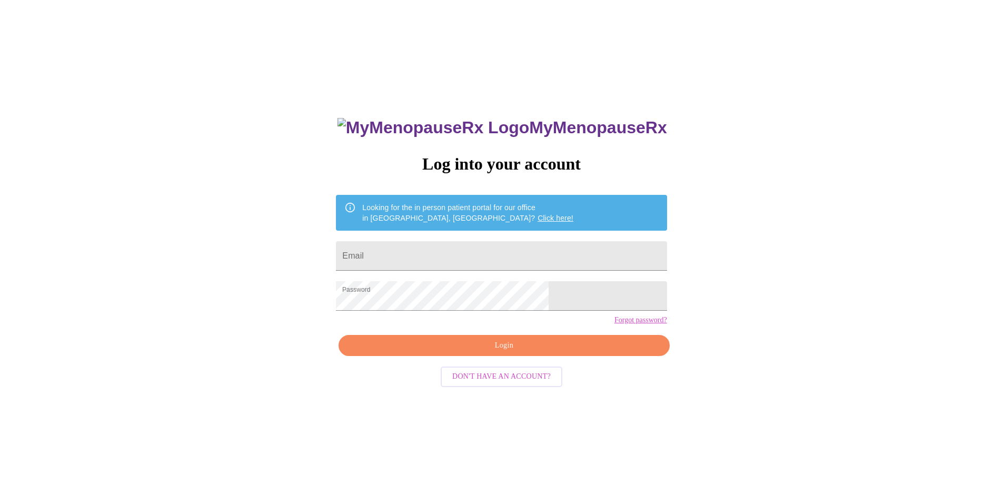
click at [480, 352] on span "Login" at bounding box center [503, 345] width 306 height 13
click at [484, 245] on input "Email" at bounding box center [501, 255] width 330 height 29
type input "[EMAIL_ADDRESS][DOMAIN_NAME]"
click at [468, 352] on span "Login" at bounding box center [503, 345] width 306 height 13
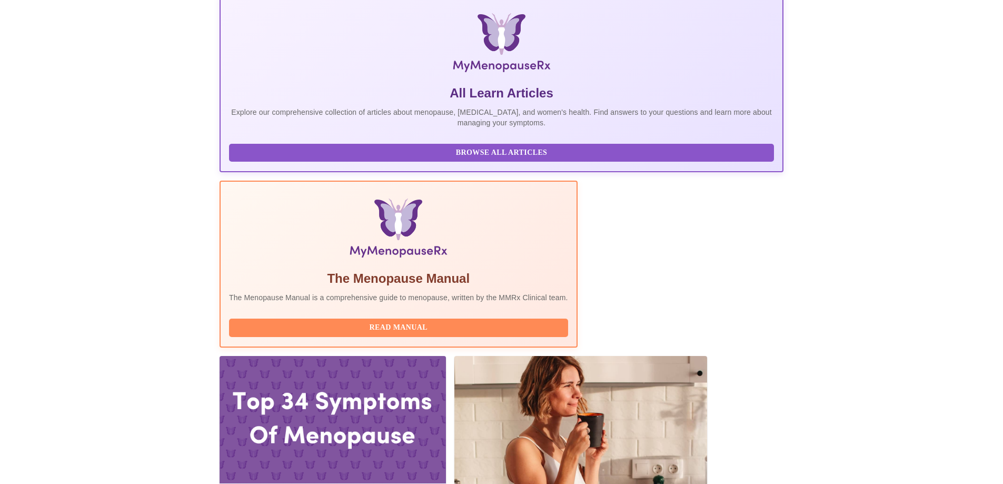
scroll to position [158, 0]
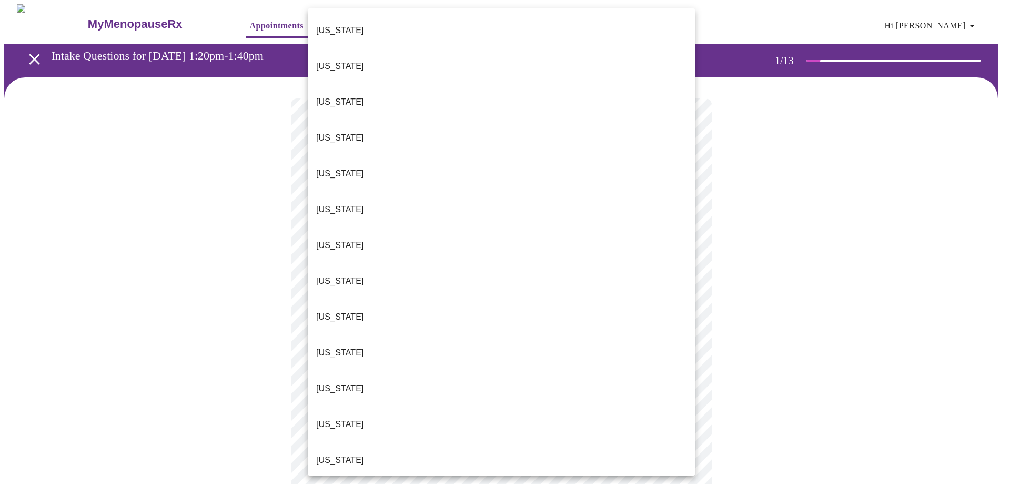
click at [551, 237] on body "MyMenopauseRx Appointments Messaging Labs Uploads Medications Community Refer a…" at bounding box center [505, 484] width 1002 height 961
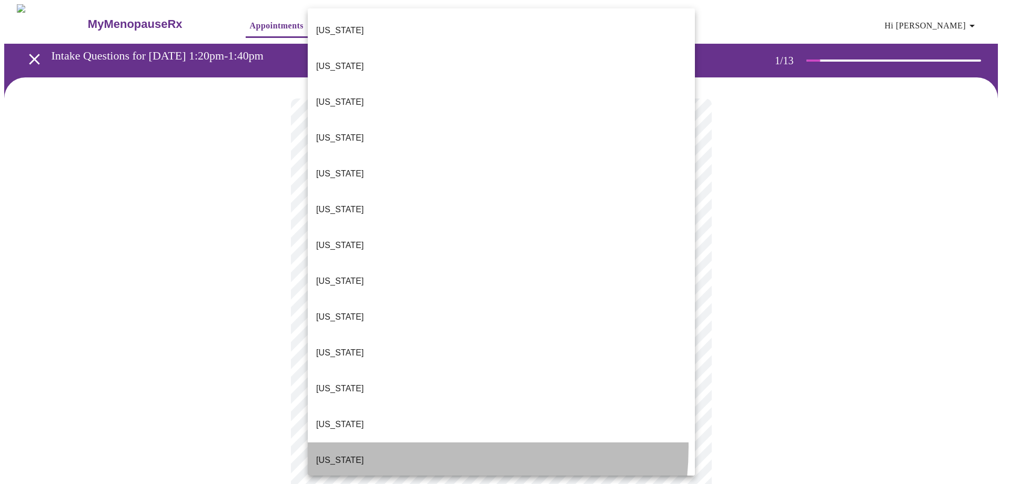
click at [377, 442] on li "[US_STATE]" at bounding box center [501, 460] width 387 height 36
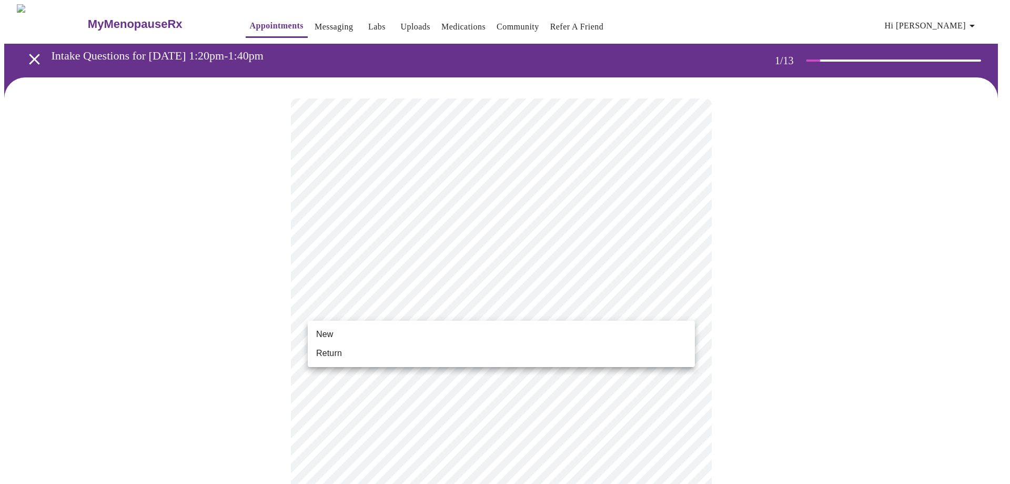
click at [413, 303] on body "MyMenopauseRx Appointments Messaging Labs Uploads Medications Community Refer a…" at bounding box center [505, 481] width 1002 height 955
click at [383, 353] on li "Return" at bounding box center [501, 353] width 387 height 19
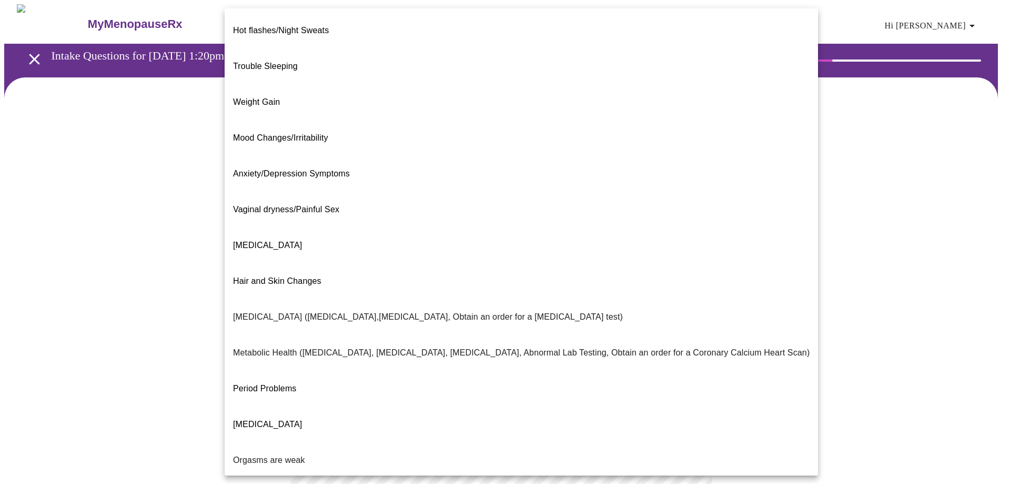
click at [407, 218] on body "MyMenopauseRx Appointments Messaging Labs Uploads Medications Community Refer a…" at bounding box center [505, 320] width 1002 height 633
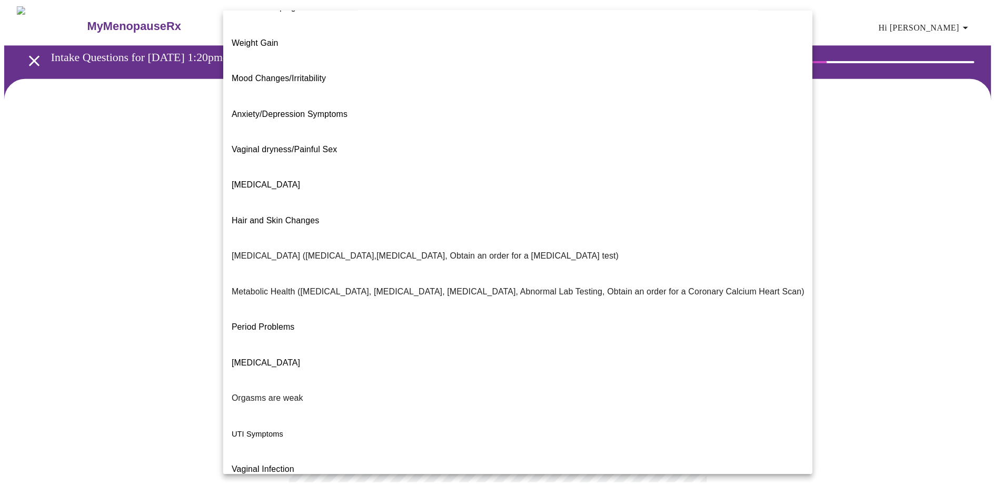
scroll to position [62, 0]
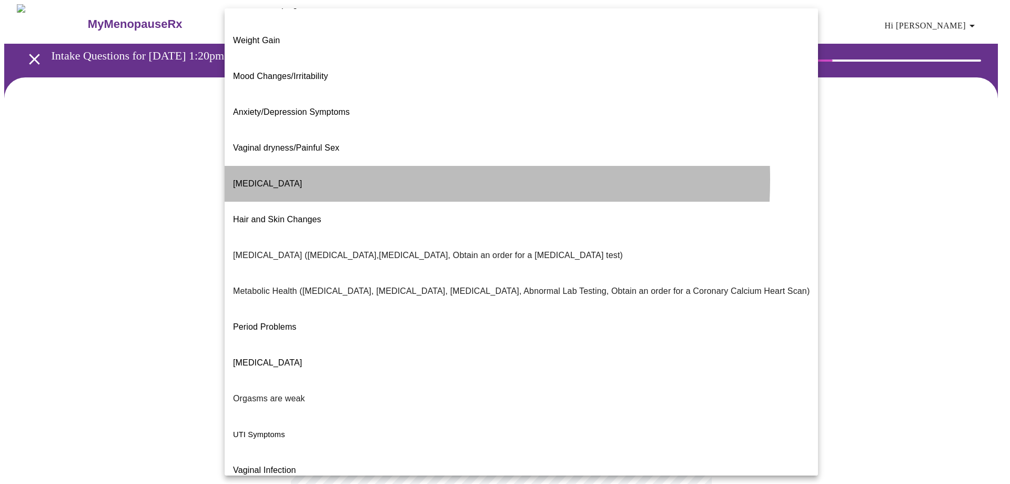
click at [337, 166] on li "[MEDICAL_DATA]" at bounding box center [522, 184] width 594 height 36
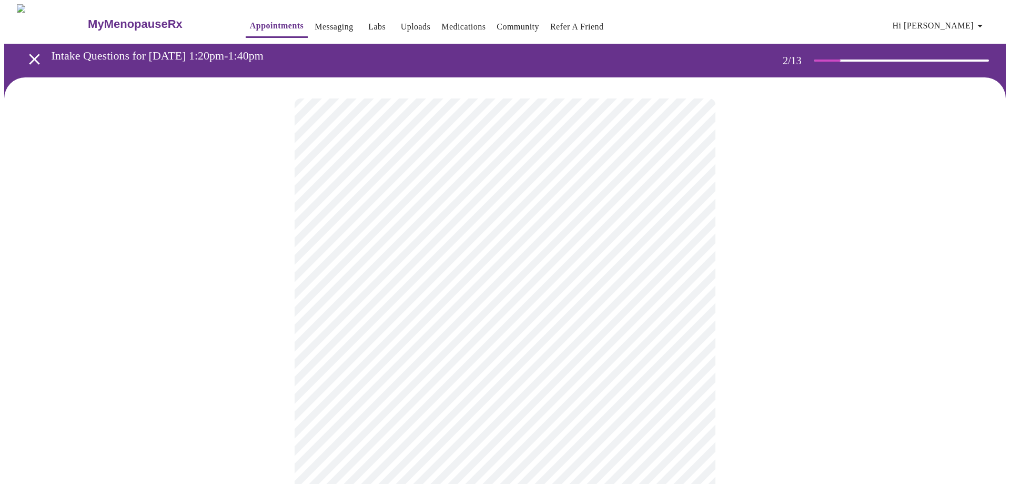
click at [430, 322] on body "MyMenopauseRx Appointments Messaging Labs Uploads Medications Community Refer a…" at bounding box center [505, 317] width 1002 height 626
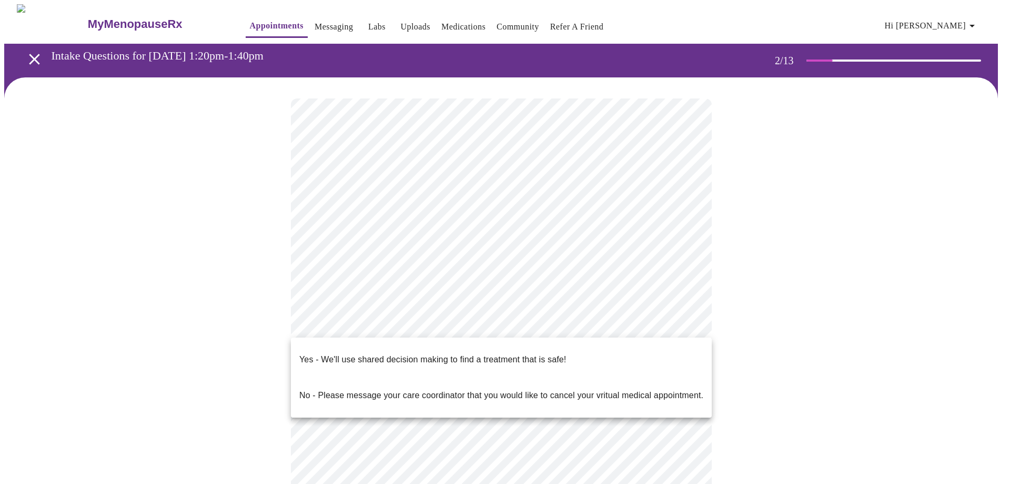
click at [421, 353] on p "Yes - We'll use shared decision making to find a treatment that is safe!" at bounding box center [432, 359] width 267 height 13
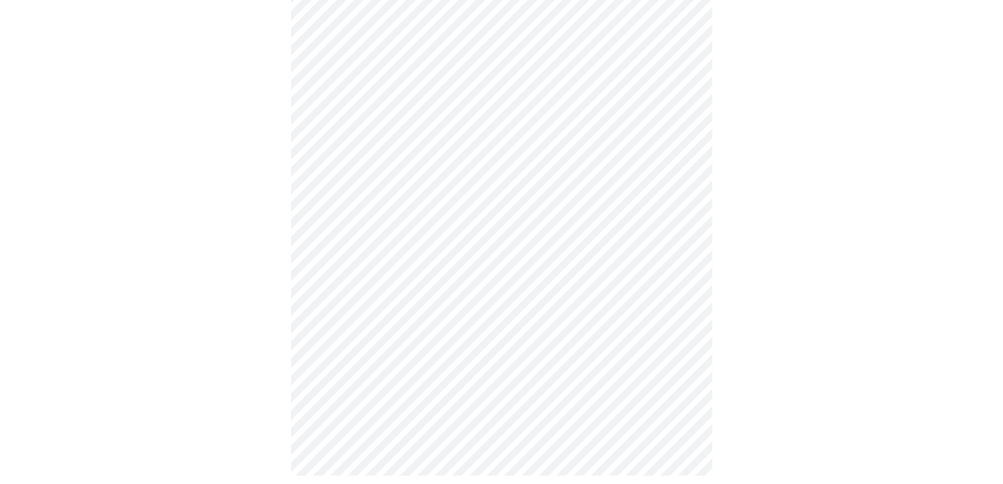
scroll to position [0, 0]
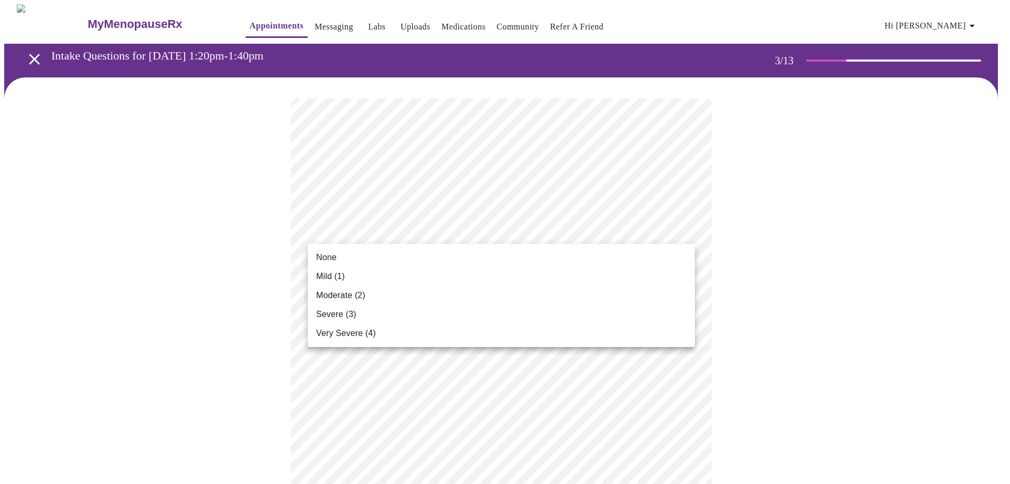
click at [544, 269] on li "Mild (1)" at bounding box center [501, 276] width 387 height 19
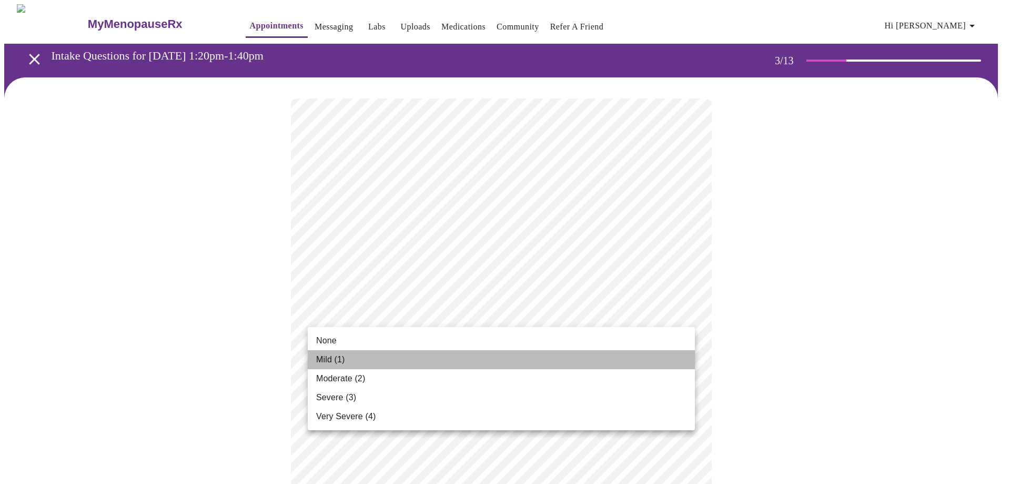
click at [445, 362] on li "Mild (1)" at bounding box center [501, 359] width 387 height 19
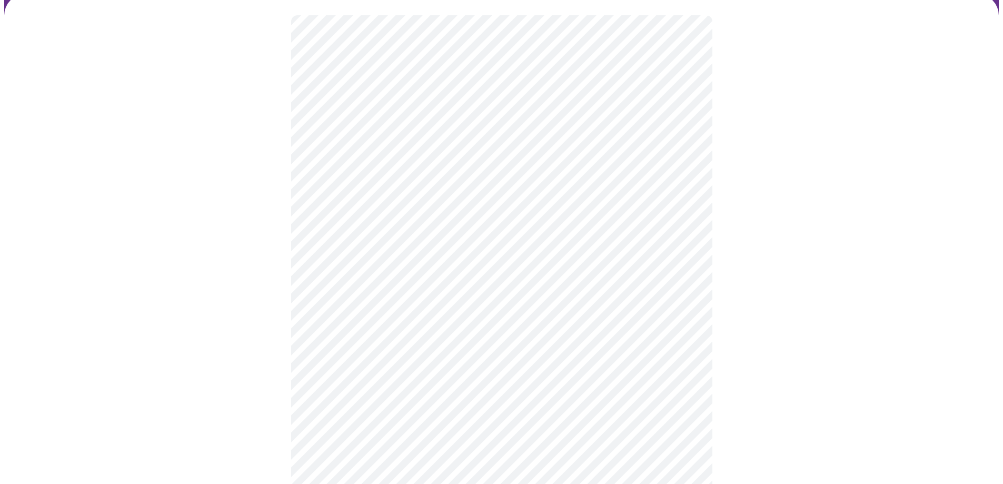
scroll to position [105, 0]
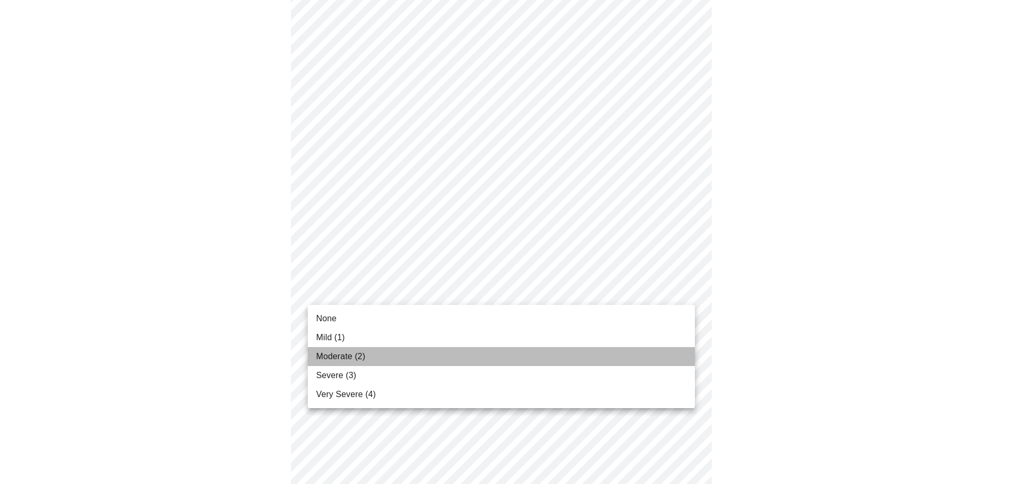
click at [398, 348] on li "Moderate (2)" at bounding box center [501, 356] width 387 height 19
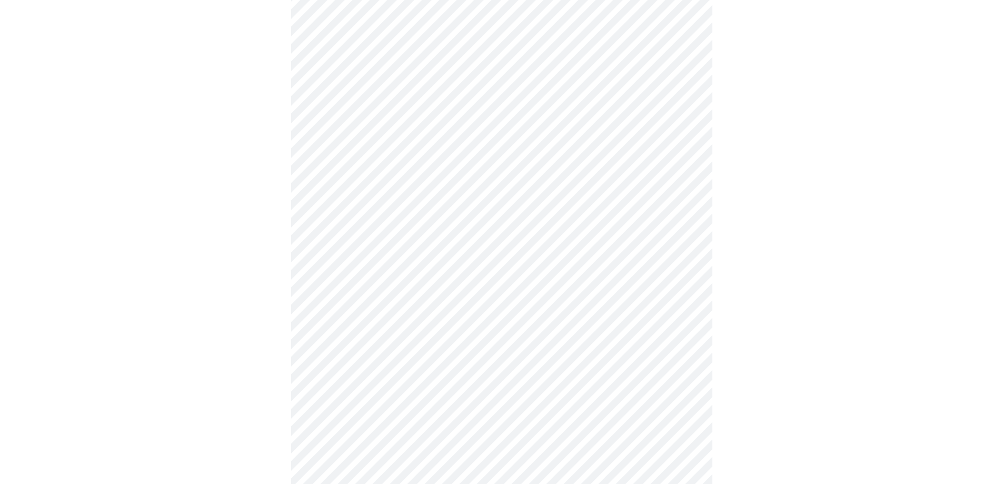
scroll to position [211, 0]
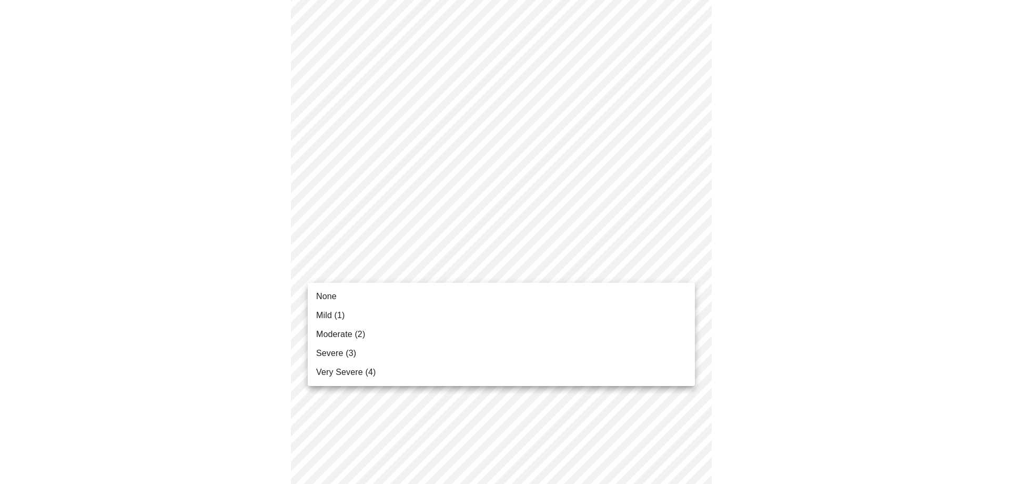
click at [435, 263] on body "MyMenopauseRx Appointments Messaging Labs Uploads Medications Community Refer a…" at bounding box center [505, 472] width 1002 height 1356
click at [419, 309] on li "Mild (1)" at bounding box center [501, 315] width 387 height 19
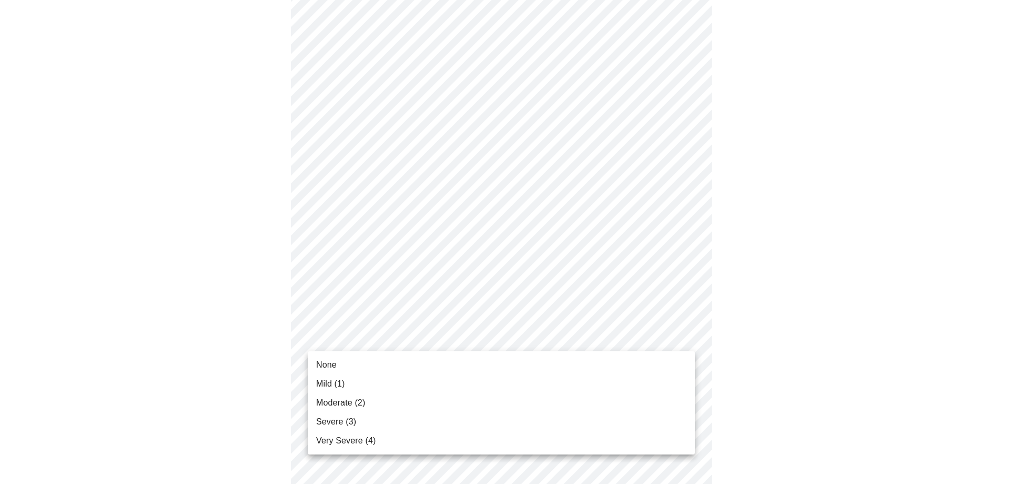
click at [438, 343] on body "MyMenopauseRx Appointments Messaging Labs Uploads Medications Community Refer a…" at bounding box center [505, 464] width 1002 height 1341
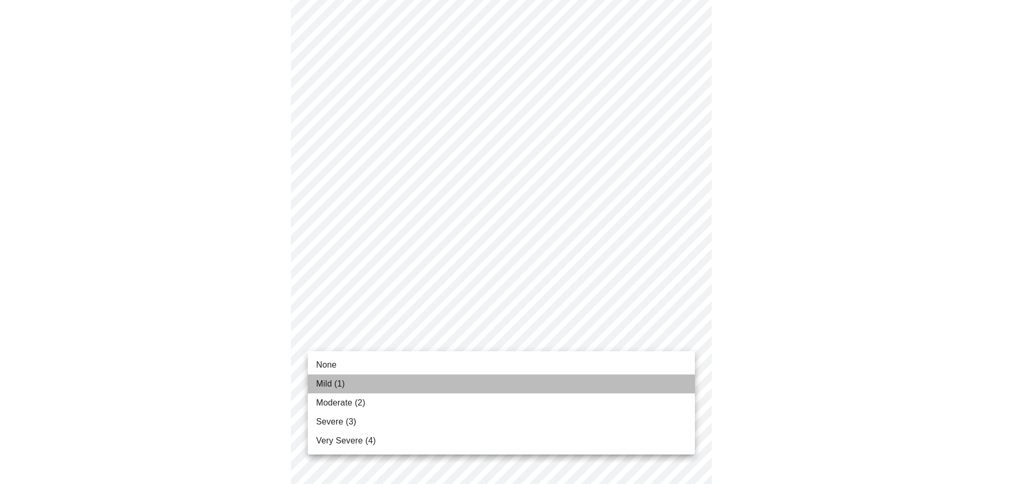
click at [408, 382] on li "Mild (1)" at bounding box center [501, 383] width 387 height 19
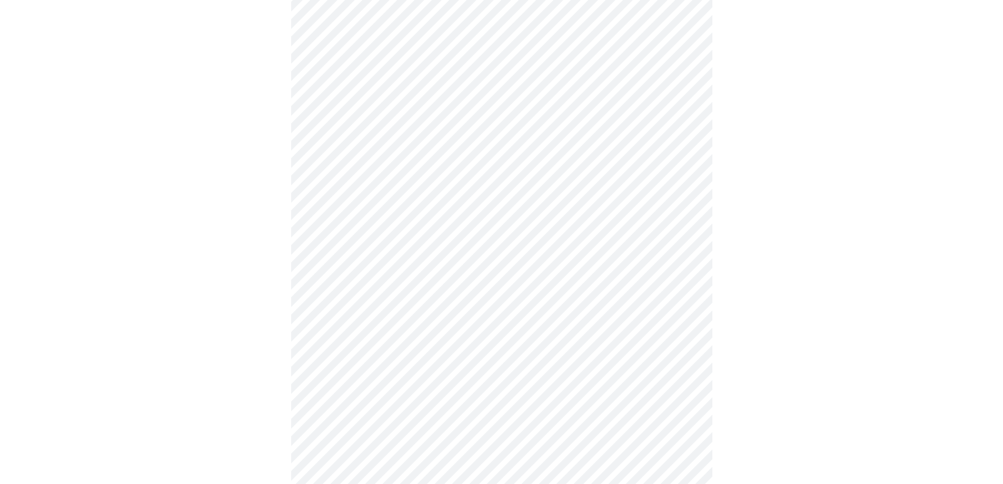
scroll to position [316, 0]
click at [425, 301] on body "MyMenopauseRx Appointments Messaging Labs Uploads Medications Community Refer a…" at bounding box center [505, 351] width 1002 height 1326
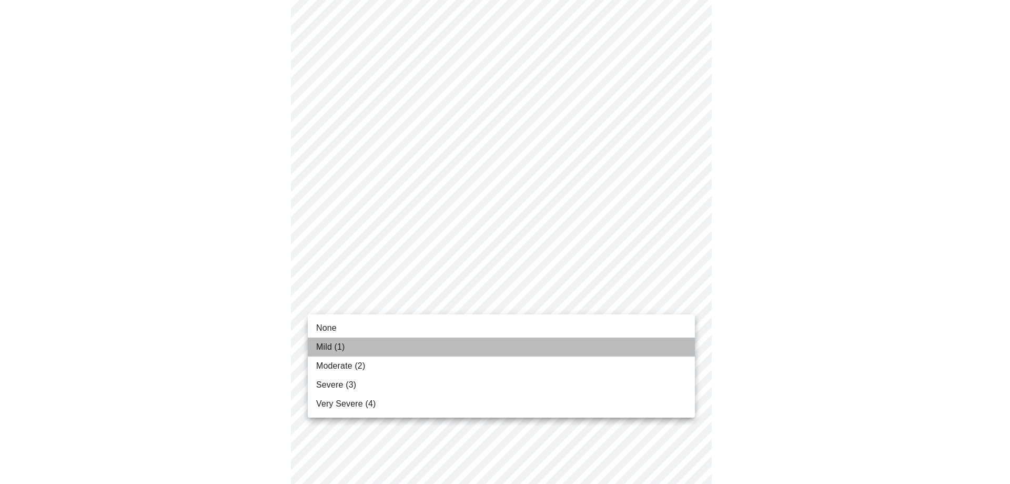
click at [412, 346] on li "Mild (1)" at bounding box center [501, 346] width 387 height 19
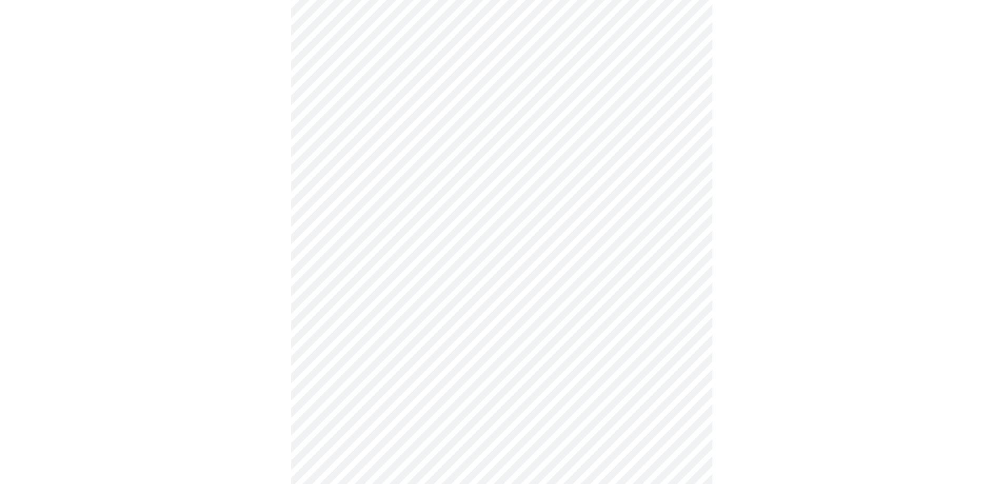
scroll to position [368, 0]
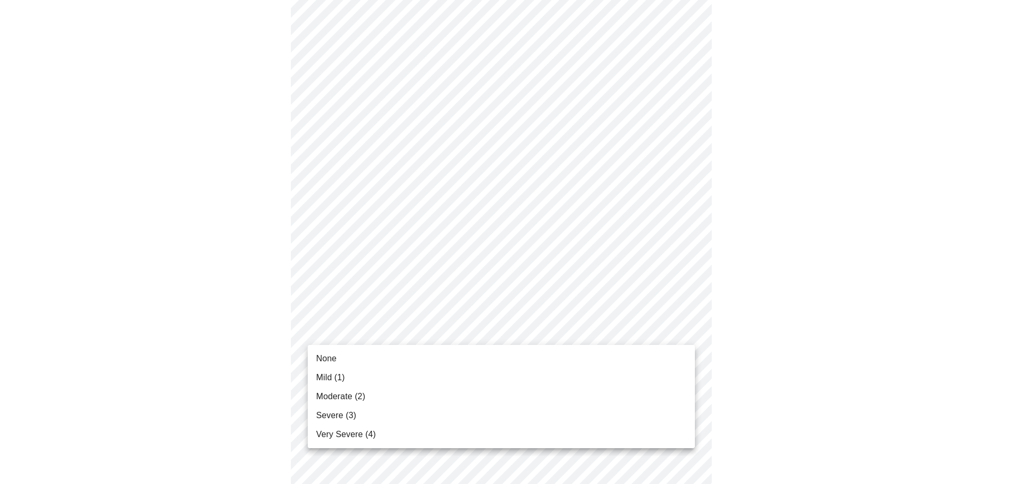
click at [381, 328] on body "MyMenopauseRx Appointments Messaging Labs Uploads Medications Community Refer a…" at bounding box center [505, 291] width 1002 height 1311
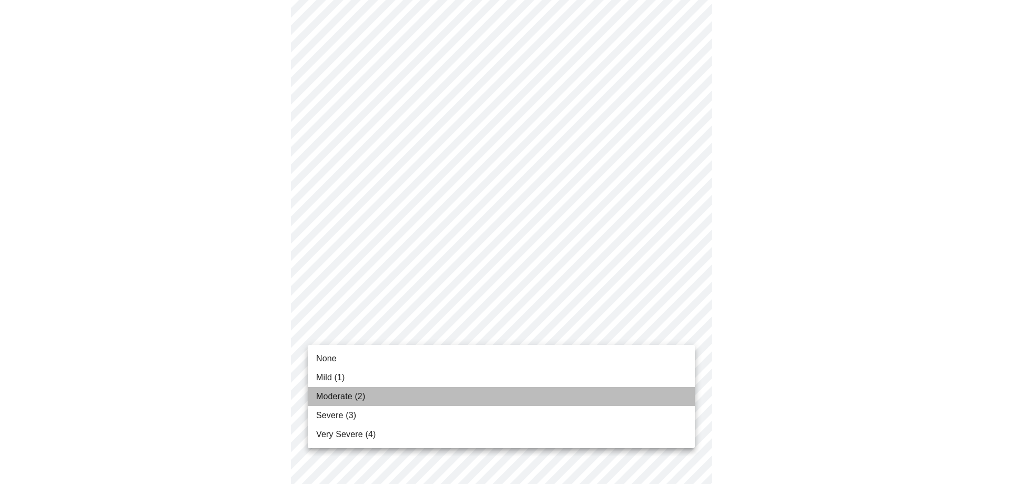
click at [367, 391] on li "Moderate (2)" at bounding box center [501, 396] width 387 height 19
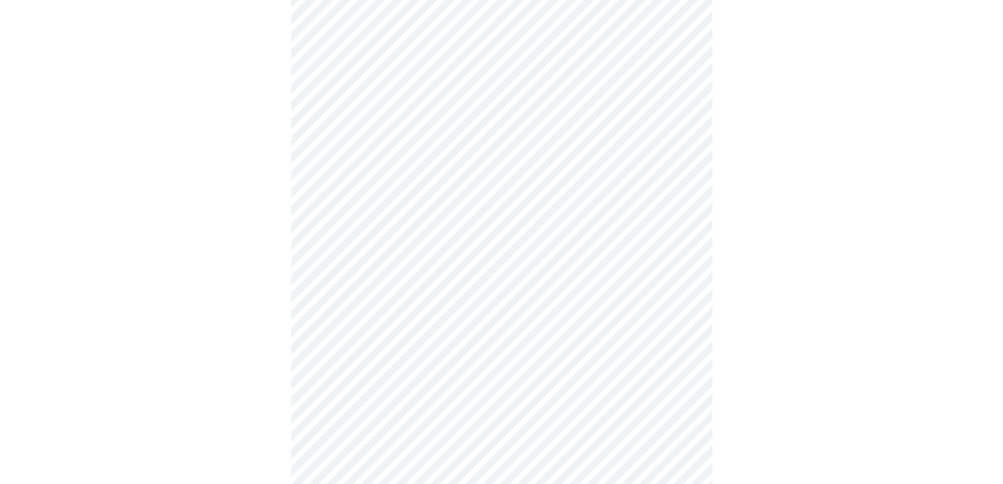
scroll to position [474, 0]
click at [408, 309] on body "MyMenopauseRx Appointments Messaging Labs Uploads Medications Community Refer a…" at bounding box center [505, 179] width 1002 height 1297
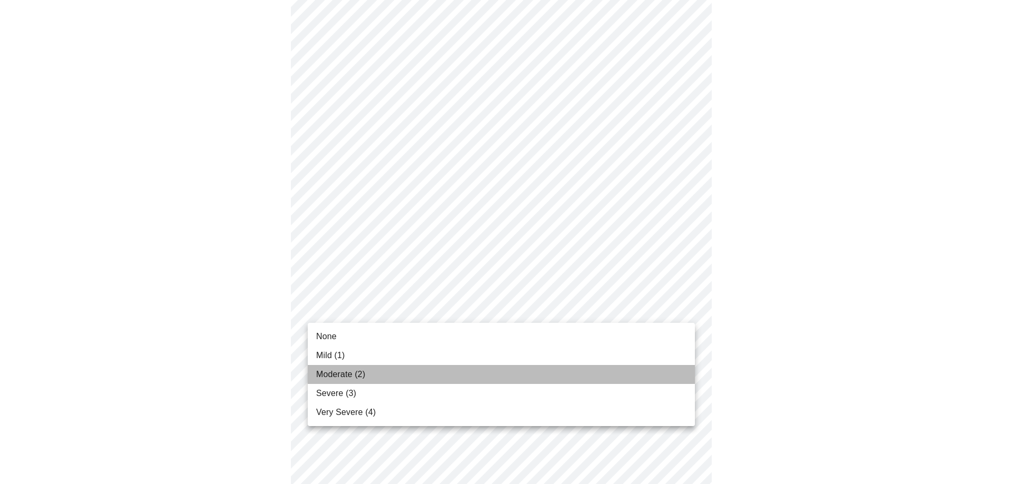
click at [397, 373] on li "Moderate (2)" at bounding box center [501, 374] width 387 height 19
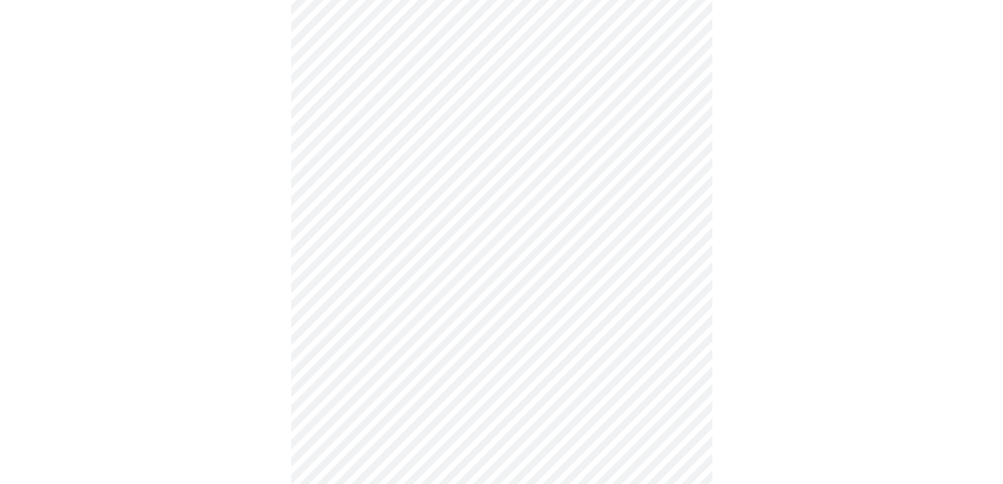
scroll to position [579, 0]
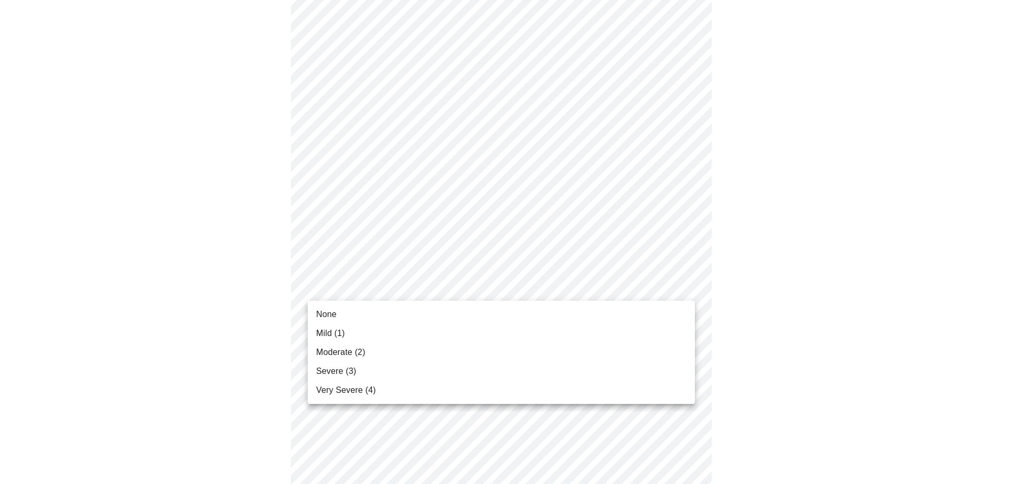
click at [414, 288] on body "MyMenopauseRx Appointments Messaging Labs Uploads Medications Community Refer a…" at bounding box center [505, 66] width 1002 height 1282
click at [390, 337] on li "Mild (1)" at bounding box center [501, 333] width 387 height 19
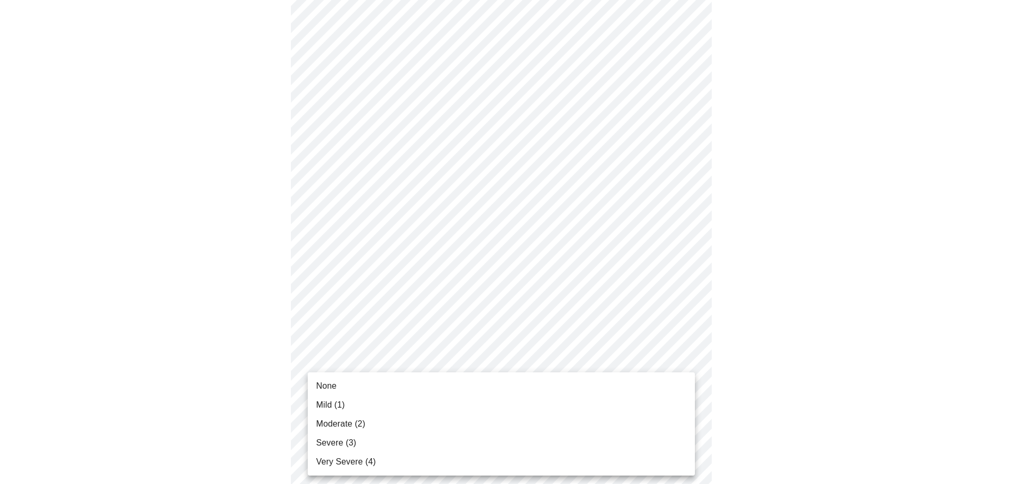
click at [408, 368] on body "MyMenopauseRx Appointments Messaging Labs Uploads Medications Community Refer a…" at bounding box center [505, 58] width 1002 height 1267
click at [396, 424] on li "Moderate (2)" at bounding box center [501, 423] width 387 height 19
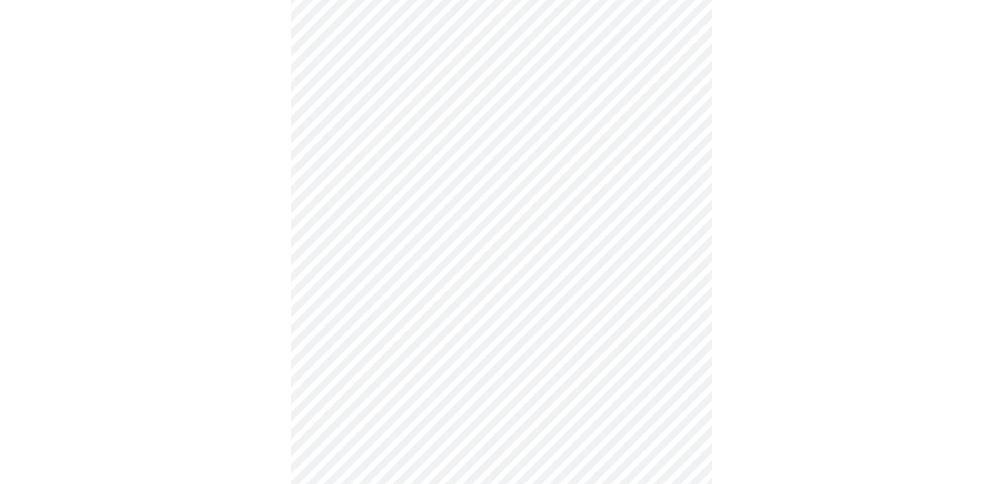
scroll to position [684, 0]
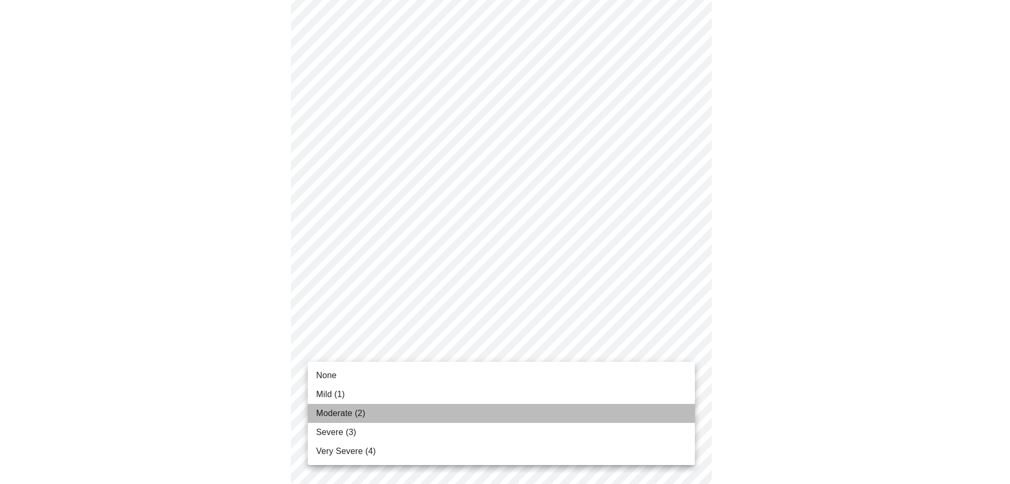
click at [390, 415] on li "Moderate (2)" at bounding box center [501, 413] width 387 height 19
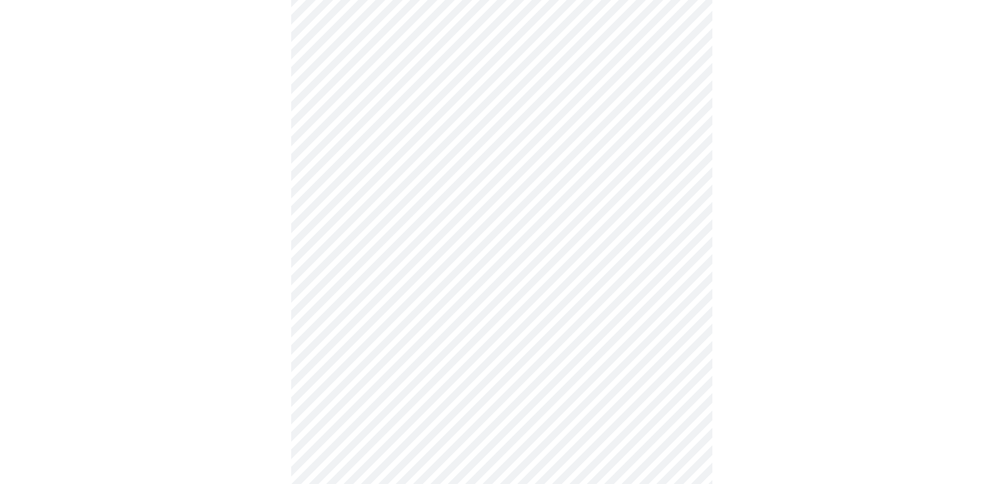
scroll to position [263, 0]
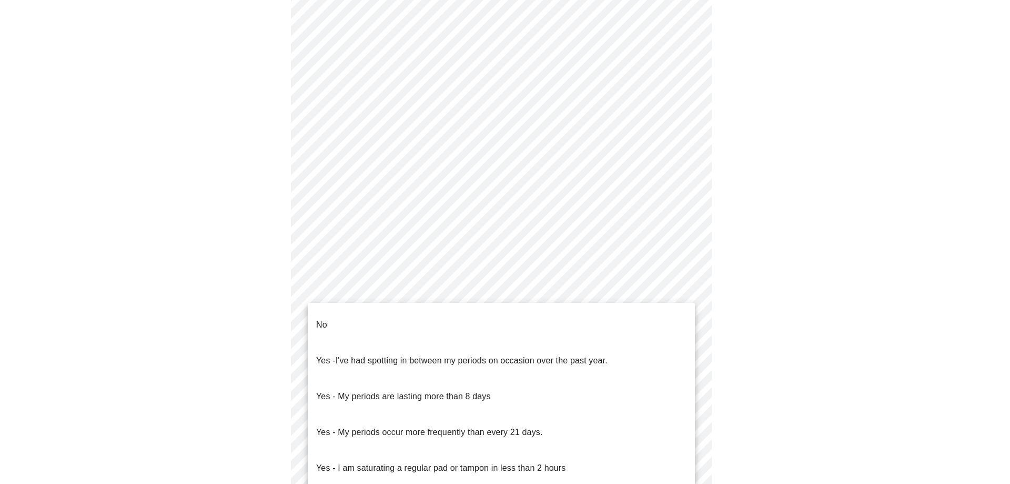
click at [479, 342] on body "MyMenopauseRx Appointments Messaging Labs Uploads Medications Community Refer a…" at bounding box center [505, 239] width 1002 height 996
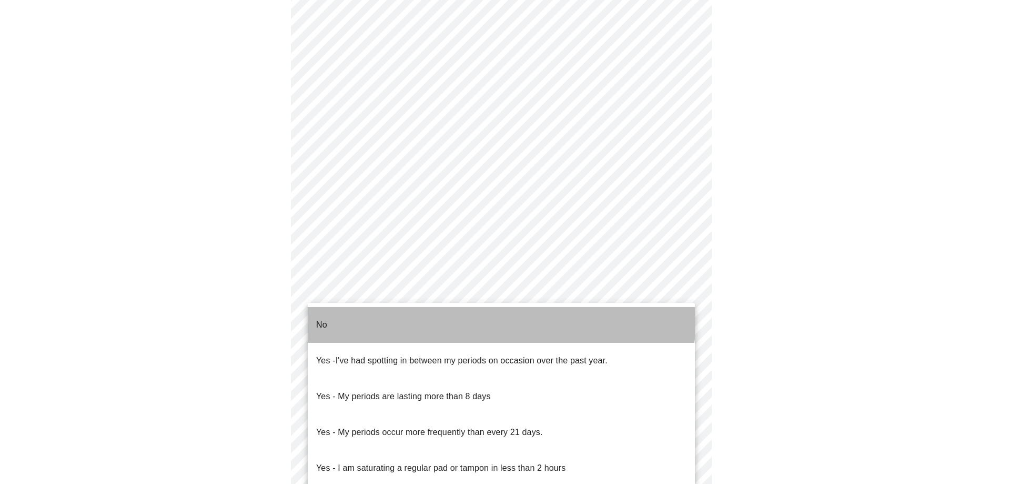
click at [460, 307] on li "No" at bounding box center [501, 325] width 387 height 36
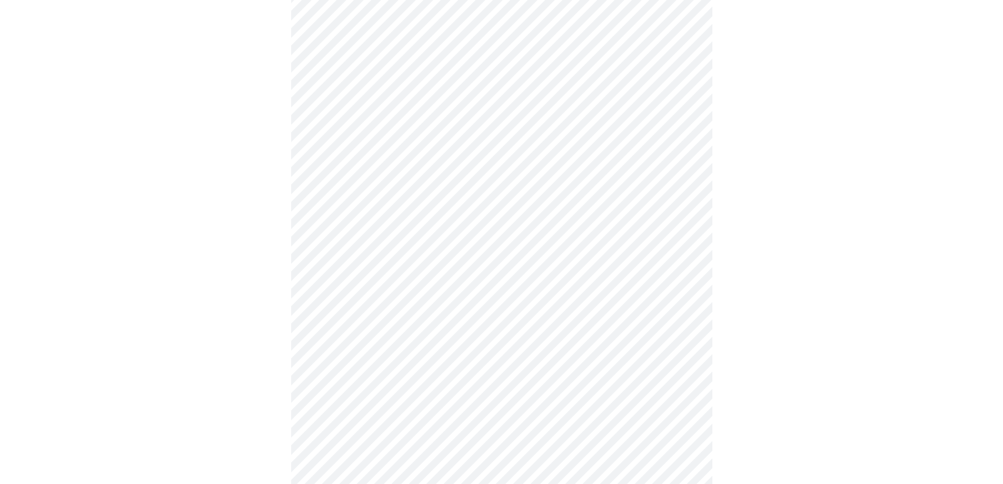
scroll to position [316, 0]
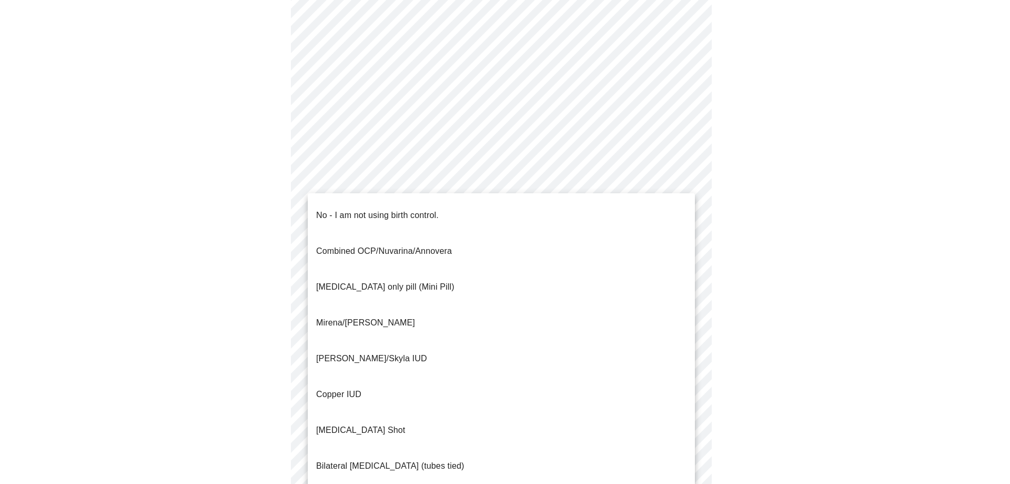
click at [493, 365] on body "MyMenopauseRx Appointments Messaging Labs Uploads Medications Community Refer a…" at bounding box center [505, 183] width 1002 height 990
click at [456, 305] on li "Mirena/[PERSON_NAME]" at bounding box center [501, 323] width 387 height 36
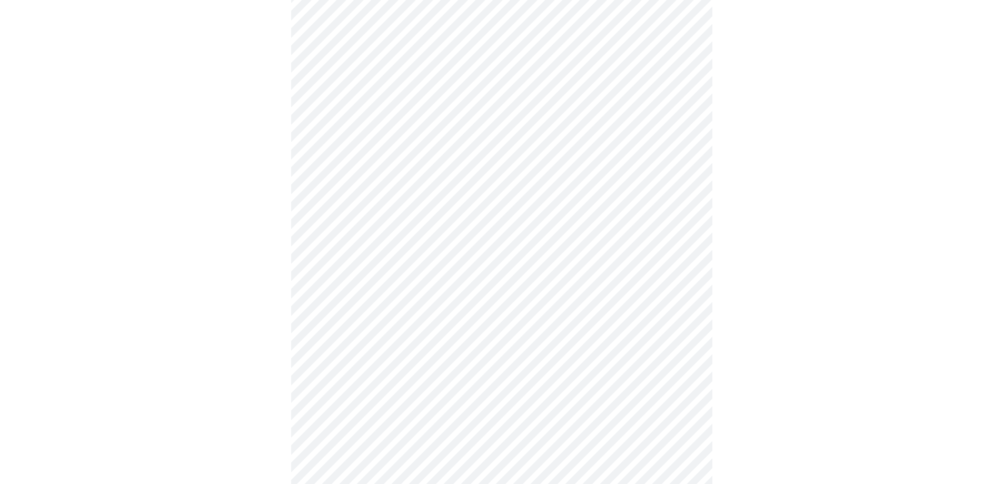
scroll to position [421, 0]
click at [476, 328] on body "MyMenopauseRx Appointments Messaging Labs Uploads Medications Community Refer a…" at bounding box center [505, 75] width 1002 height 984
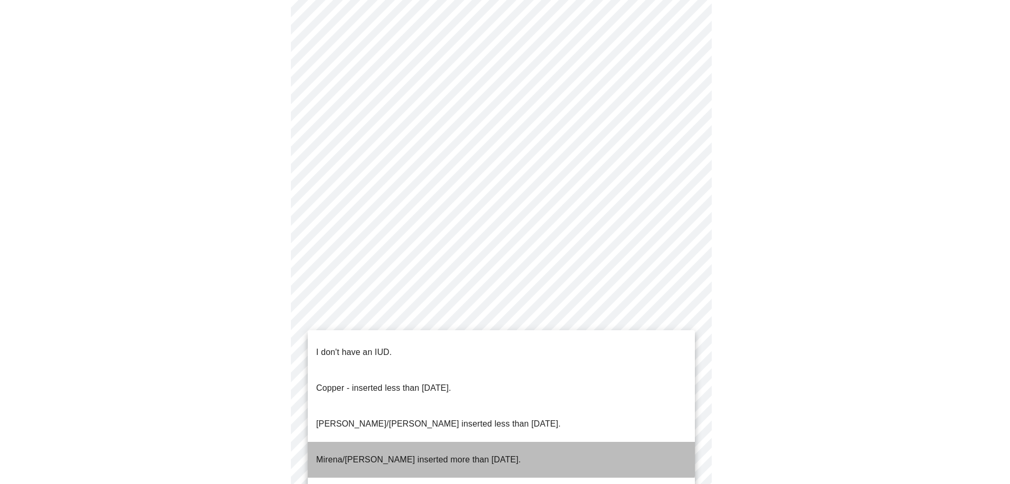
click at [492, 453] on p "Mirena/[PERSON_NAME] inserted more than [DATE]." at bounding box center [418, 459] width 205 height 13
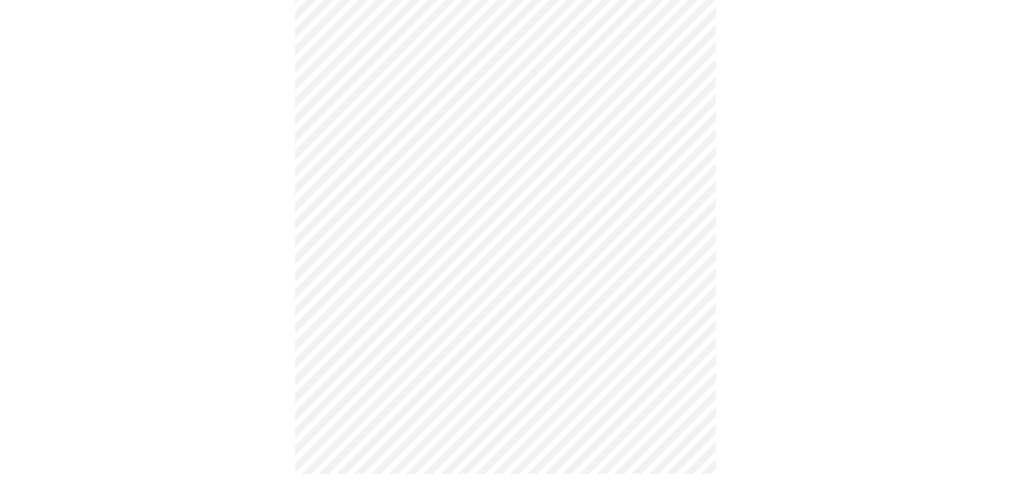
scroll to position [494, 0]
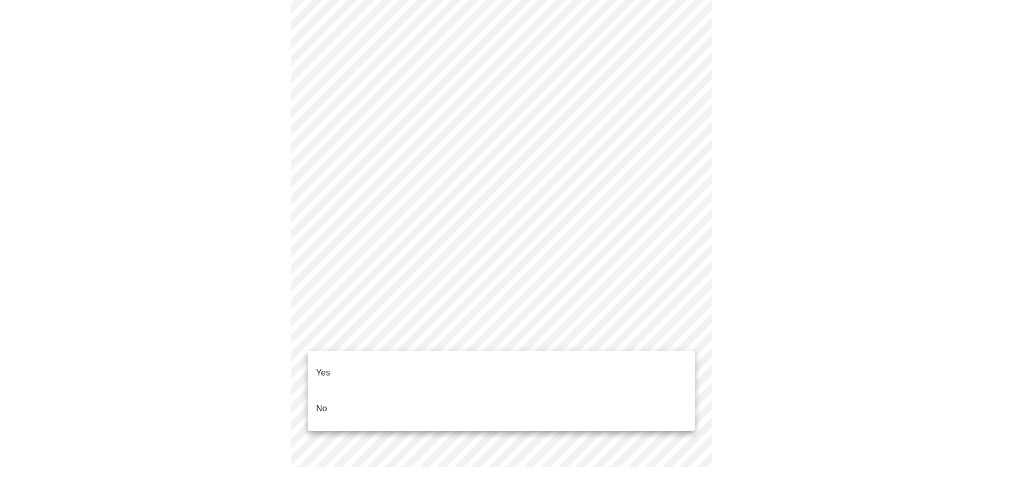
click at [424, 370] on li "Yes" at bounding box center [501, 373] width 387 height 36
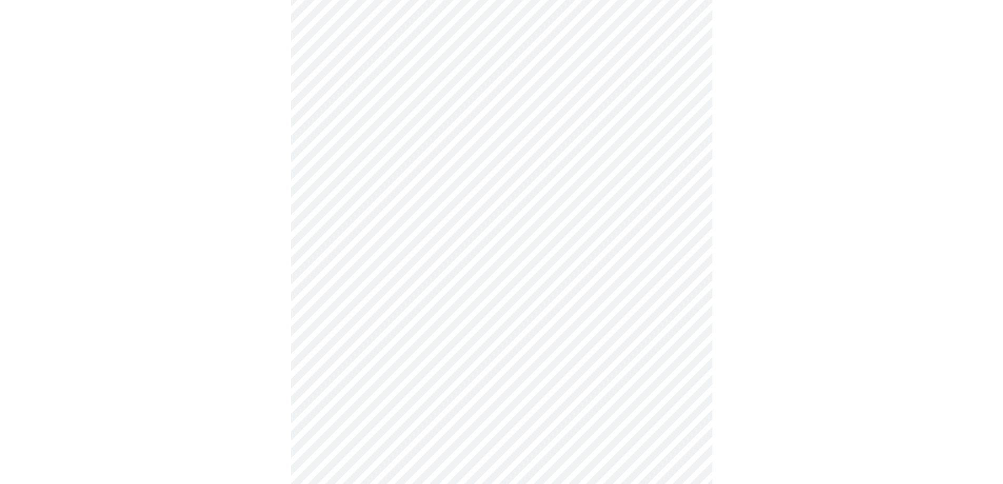
scroll to position [2684, 0]
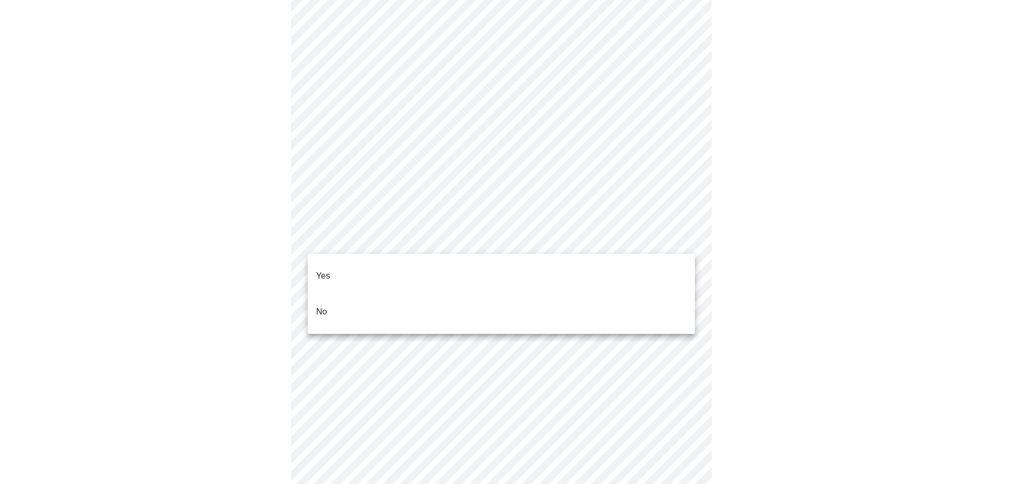
click at [490, 264] on li "Yes" at bounding box center [501, 276] width 387 height 36
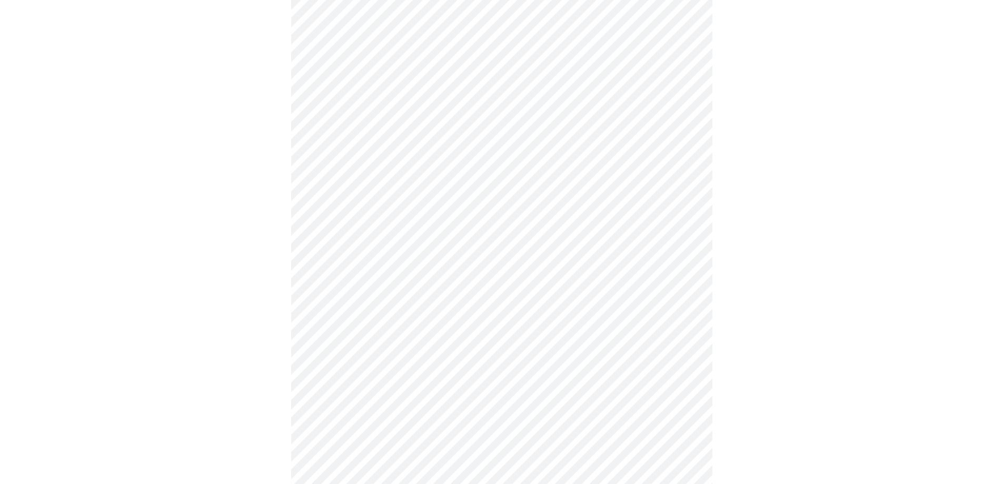
scroll to position [737, 0]
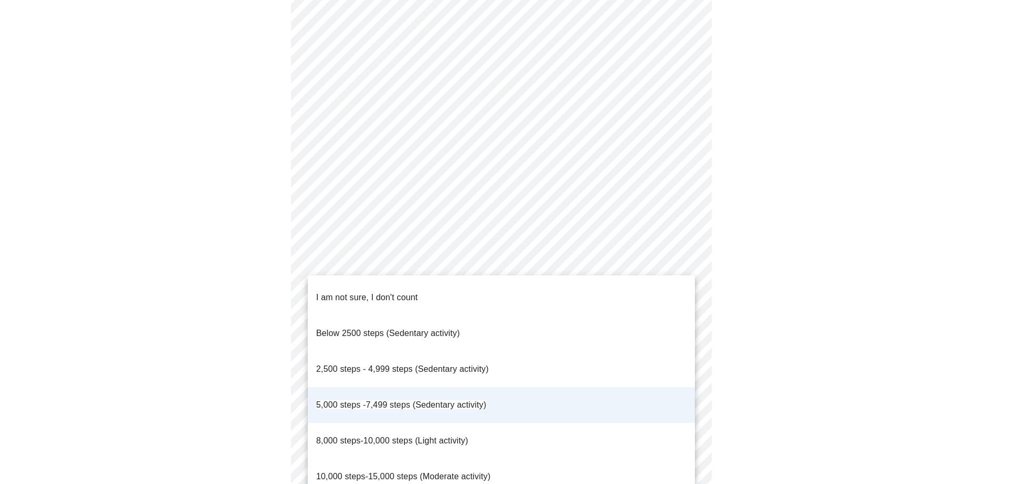
click at [860, 365] on div at bounding box center [505, 242] width 1010 height 484
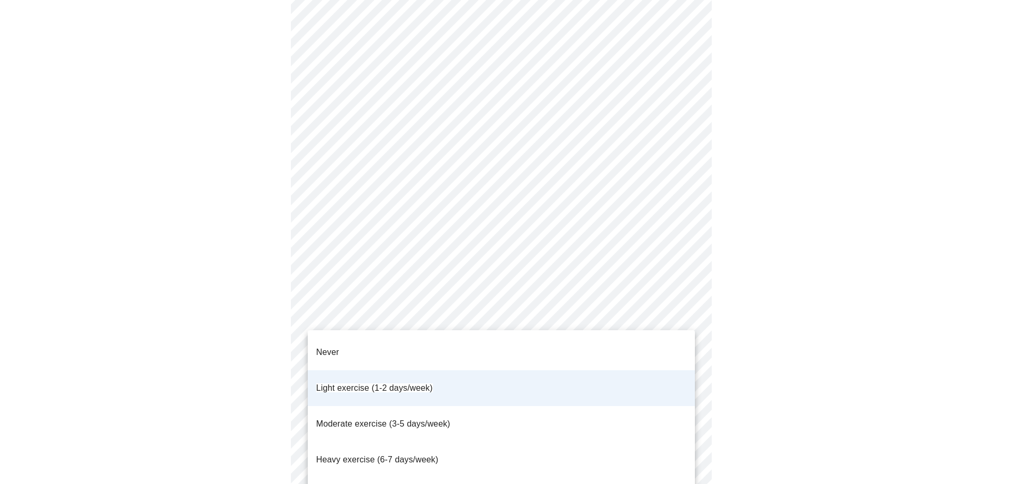
click at [886, 318] on div at bounding box center [505, 242] width 1010 height 484
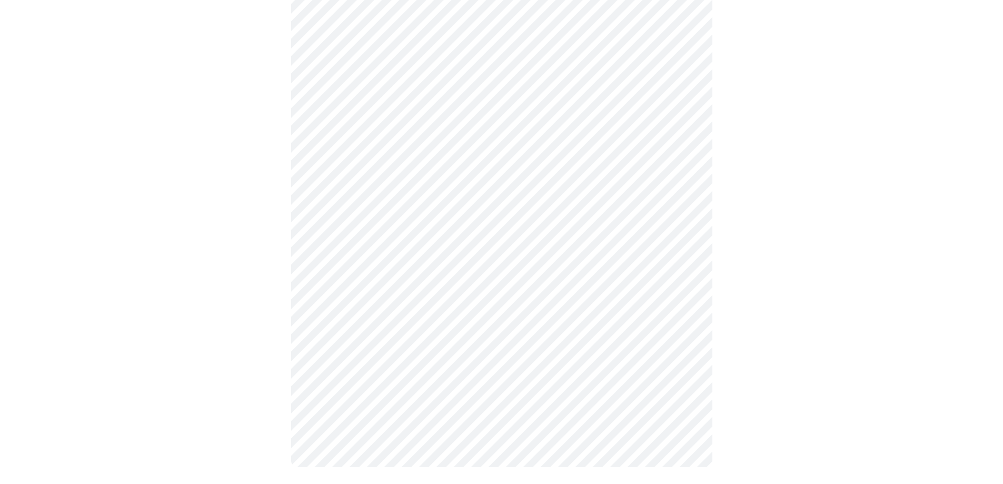
scroll to position [0, 0]
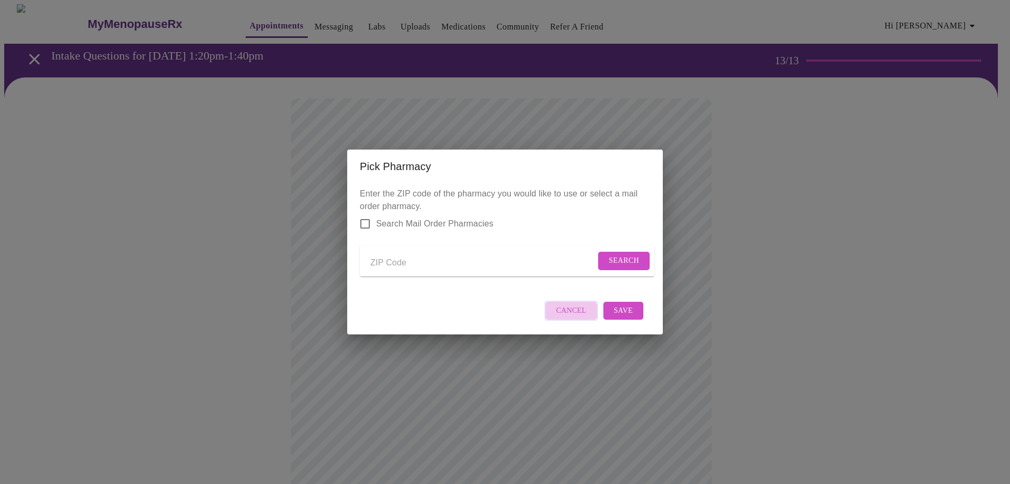
click at [563, 317] on span "Cancel" at bounding box center [571, 310] width 31 height 13
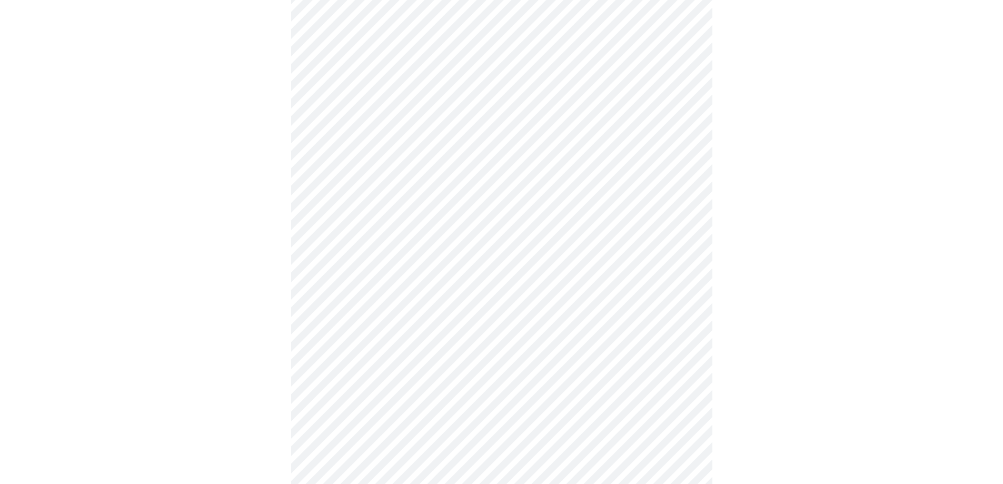
scroll to position [813, 0]
